Goal: Find specific page/section

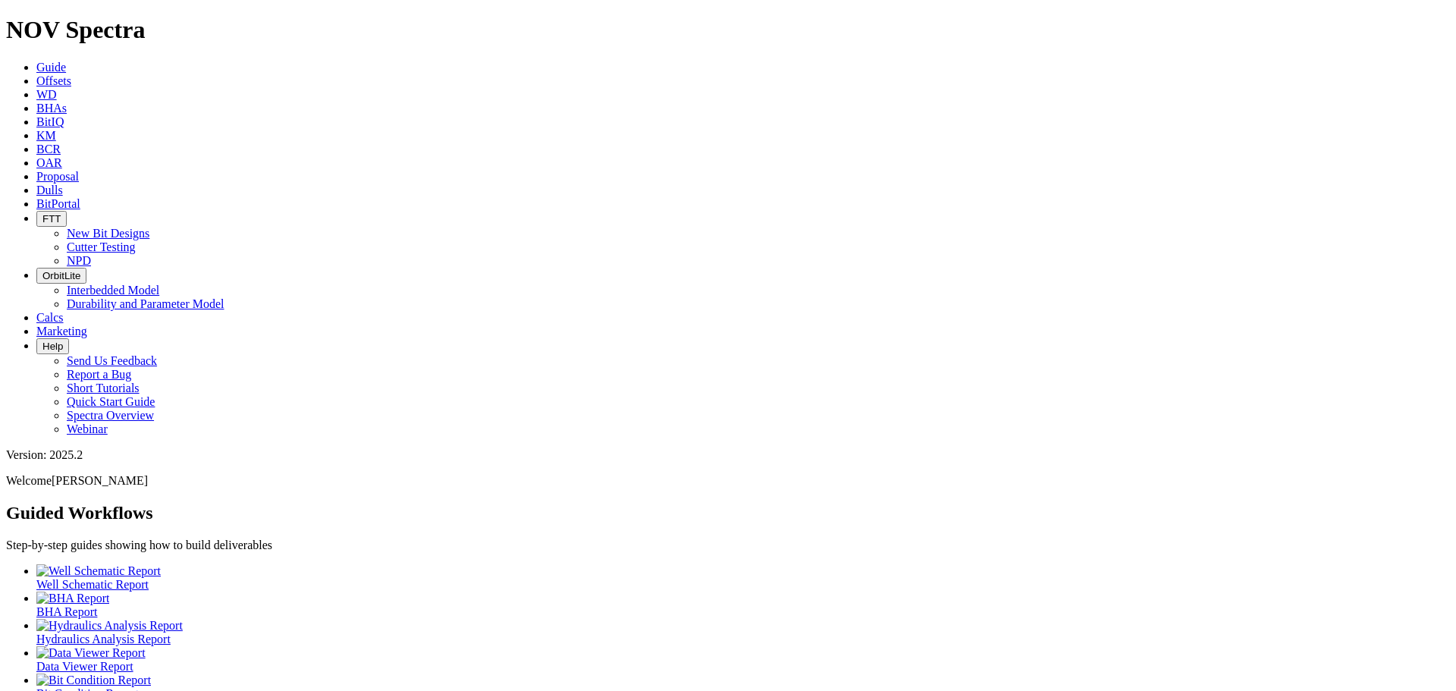
click at [63, 184] on span "Dulls" at bounding box center [49, 190] width 27 height 13
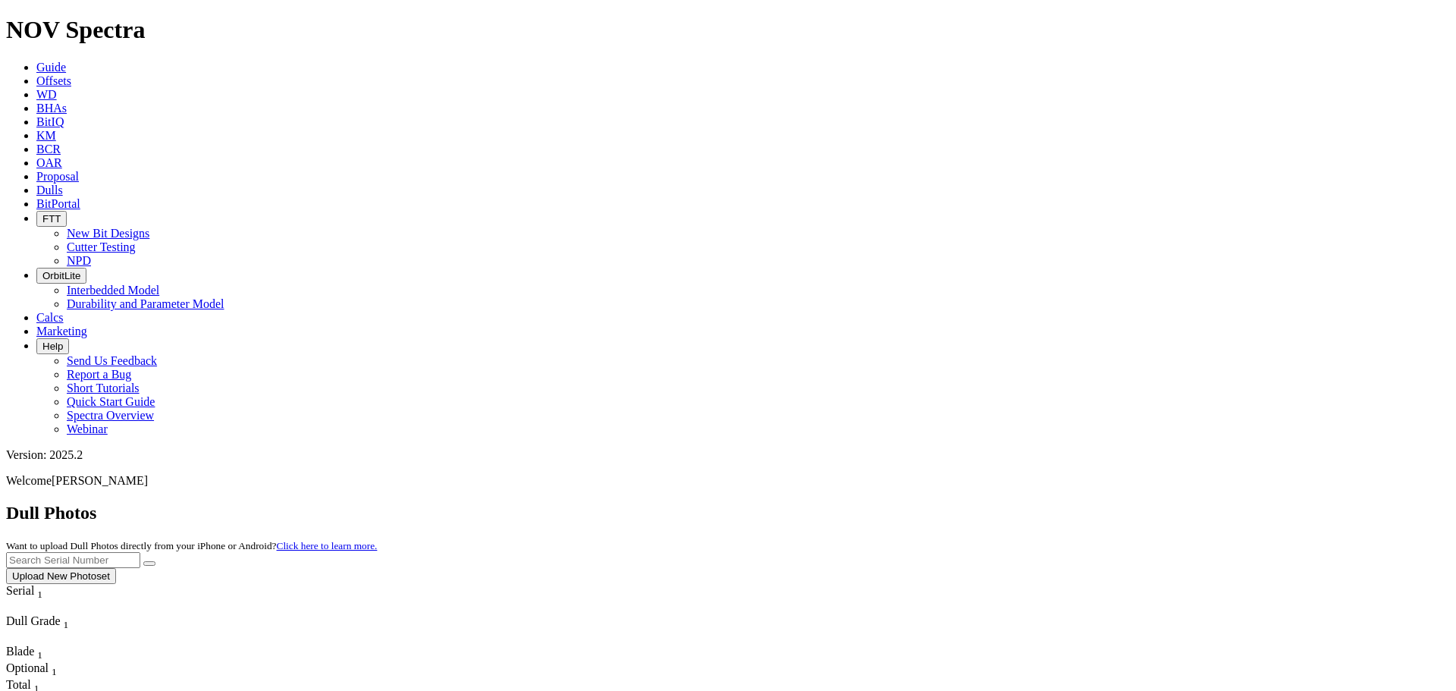
click at [140, 552] on input "text" at bounding box center [73, 560] width 134 height 16
paste input "A309999"
type input "A309999"
click at [143, 561] on button "submit" at bounding box center [149, 563] width 12 height 5
